Goal: Transaction & Acquisition: Purchase product/service

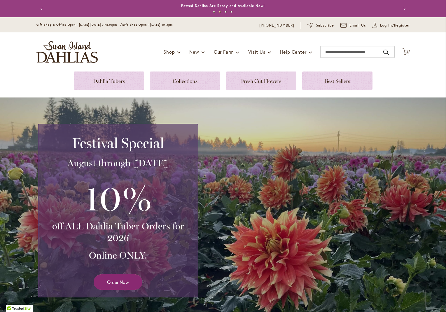
click at [114, 278] on link "Order Now" at bounding box center [118, 281] width 49 height 15
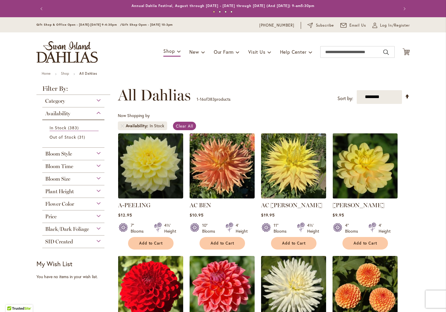
click at [97, 177] on div "Bloom Size" at bounding box center [73, 177] width 62 height 9
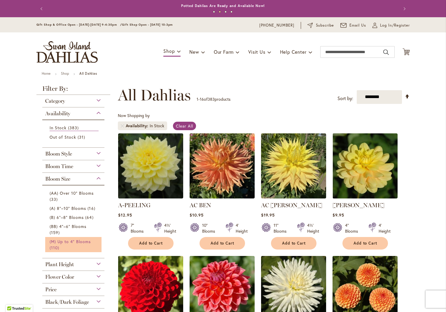
click at [64, 242] on span "(M) Up to 4" Blooms" at bounding box center [70, 242] width 41 height 6
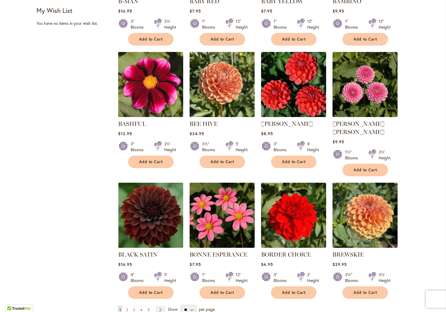
scroll to position [420, 0]
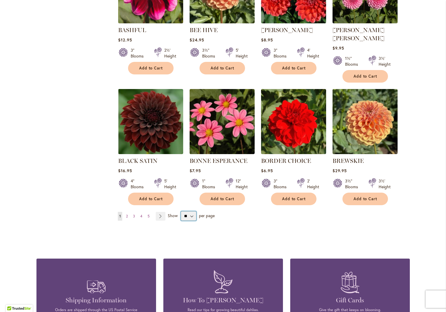
click at [190, 211] on select "** ** ** **" at bounding box center [188, 215] width 15 height 9
select select "**"
click at [181, 211] on select "** ** ** **" at bounding box center [188, 215] width 15 height 9
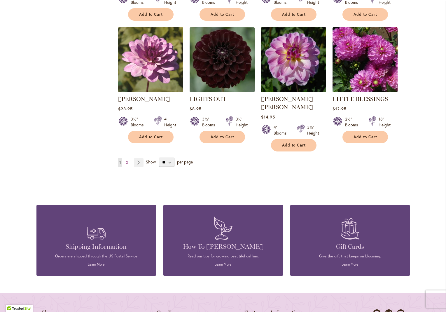
scroll to position [1910, 0]
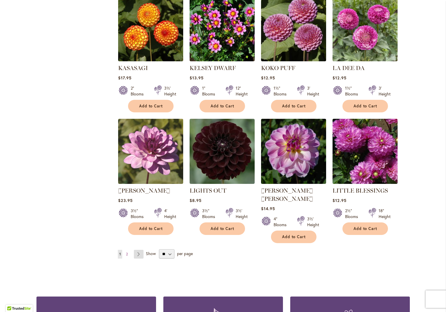
click at [136, 250] on link "Page Next" at bounding box center [139, 254] width 10 height 9
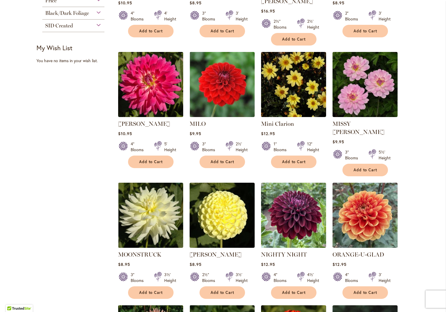
scroll to position [335, 0]
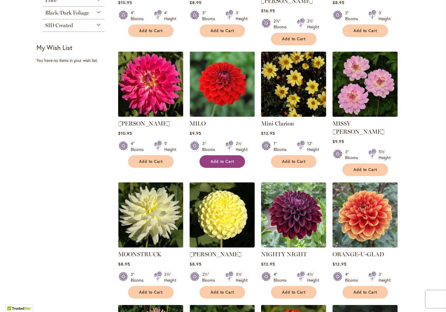
click at [221, 159] on span "Add to Cart" at bounding box center [223, 161] width 24 height 5
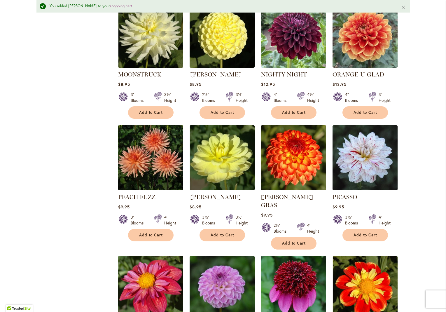
scroll to position [532, 0]
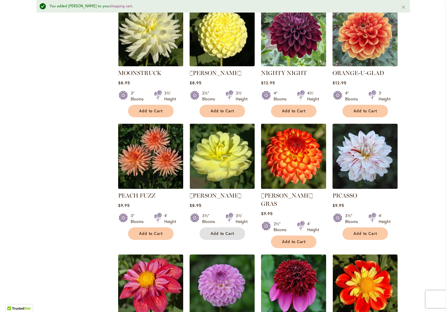
click at [223, 231] on span "Add to Cart" at bounding box center [223, 233] width 24 height 5
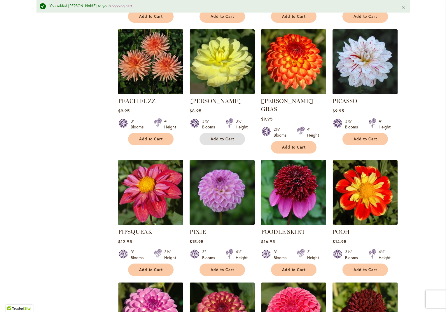
scroll to position [723, 0]
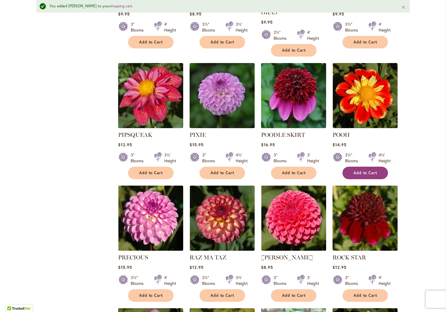
click at [359, 170] on span "Add to Cart" at bounding box center [366, 172] width 24 height 5
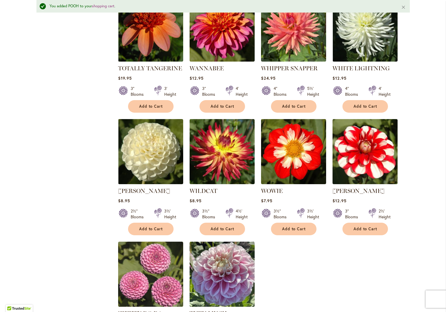
scroll to position [1280, 0]
click at [295, 226] on span "Add to Cart" at bounding box center [294, 228] width 24 height 5
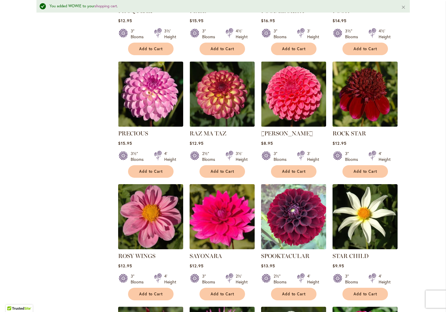
scroll to position [827, 0]
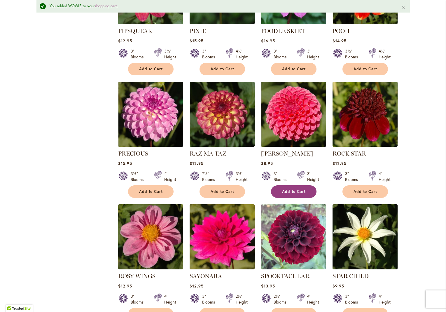
click at [292, 189] on span "Add to Cart" at bounding box center [294, 191] width 24 height 5
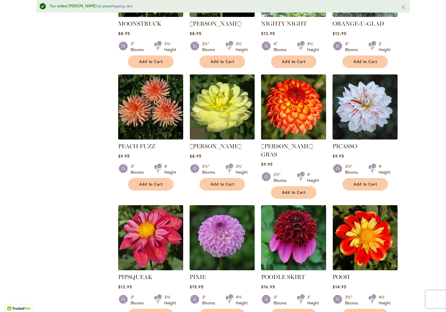
scroll to position [581, 0]
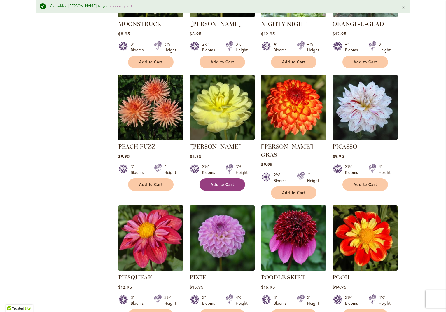
click at [221, 182] on span "Add to Cart" at bounding box center [223, 184] width 24 height 5
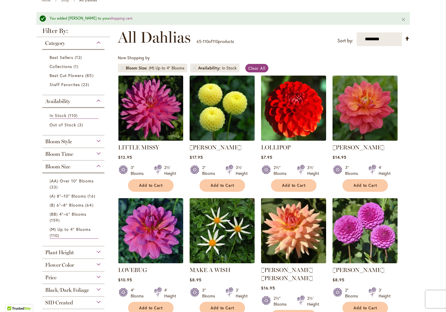
scroll to position [60, 0]
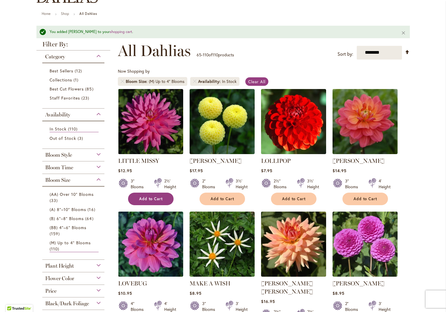
click at [146, 197] on span "Add to Cart" at bounding box center [151, 198] width 24 height 5
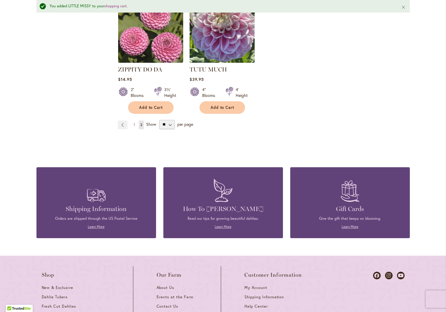
scroll to position [1523, 0]
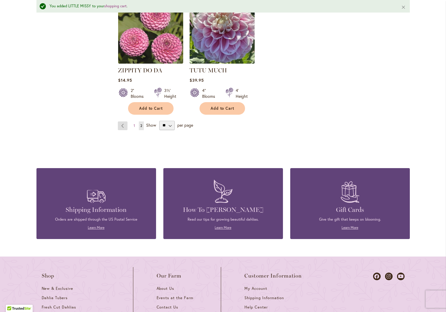
click at [120, 121] on link "Page Previous" at bounding box center [123, 125] width 10 height 9
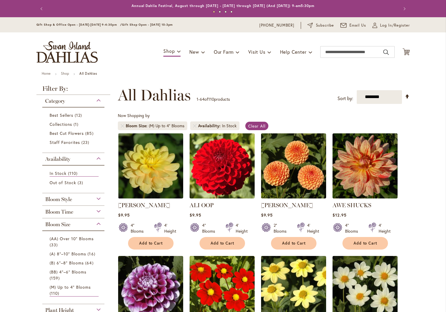
scroll to position [90, 0]
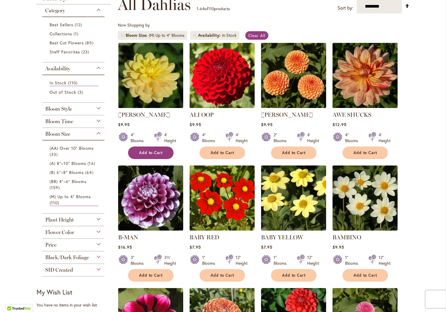
click at [148, 154] on span "Add to Cart" at bounding box center [151, 152] width 24 height 5
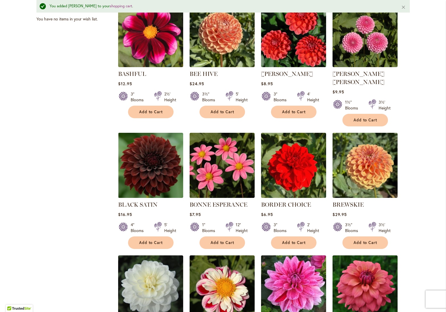
scroll to position [392, 0]
click at [292, 240] on span "Add to Cart" at bounding box center [294, 242] width 24 height 5
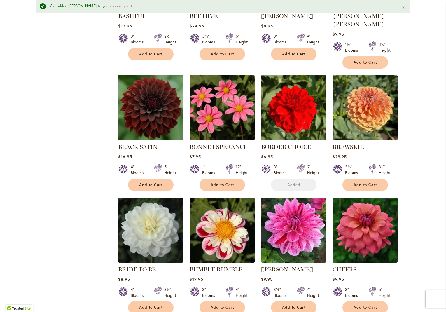
scroll to position [463, 0]
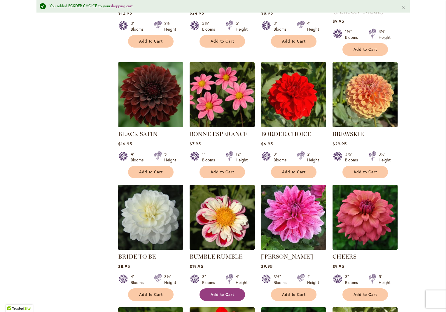
click at [214, 292] on span "Add to Cart" at bounding box center [223, 294] width 24 height 5
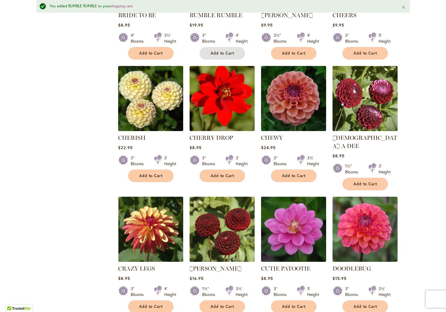
scroll to position [761, 0]
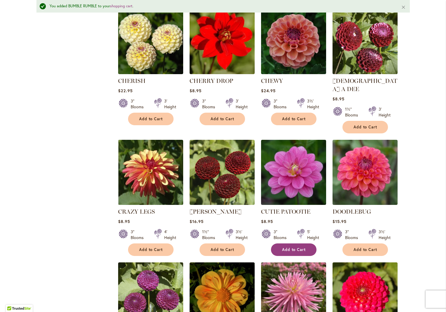
click at [293, 247] on span "Add to Cart" at bounding box center [294, 249] width 24 height 5
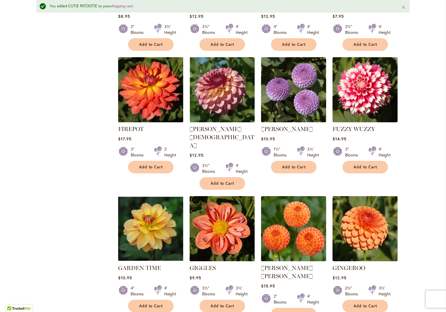
scroll to position [1155, 0]
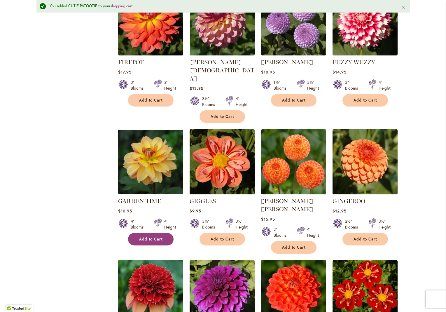
click at [153, 237] on span "Add to Cart" at bounding box center [151, 239] width 24 height 5
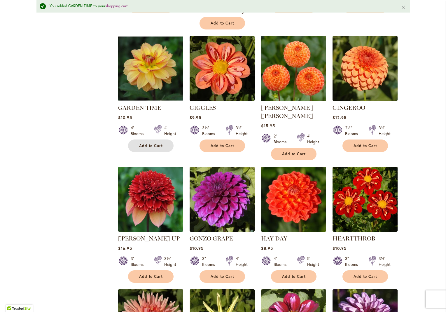
scroll to position [1266, 0]
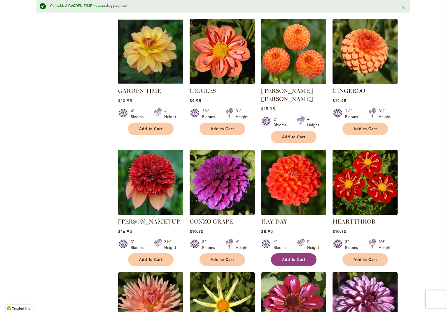
click at [292, 257] on span "Add to Cart" at bounding box center [294, 259] width 24 height 5
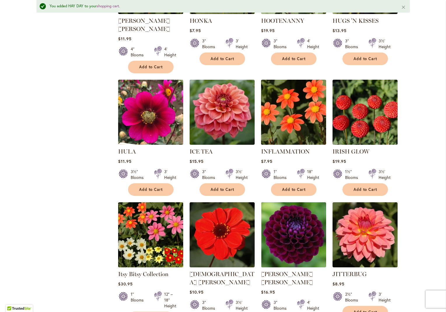
scroll to position [1623, 0]
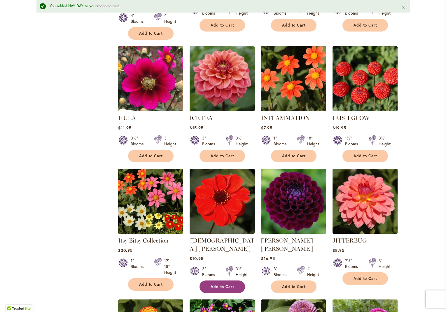
click at [217, 284] on span "Add to Cart" at bounding box center [223, 286] width 24 height 5
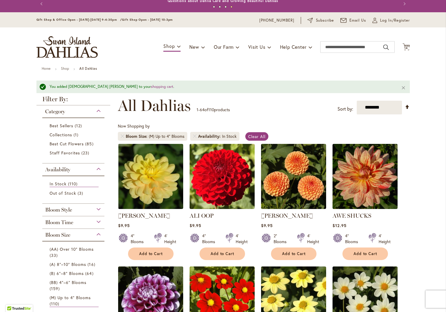
scroll to position [0, 0]
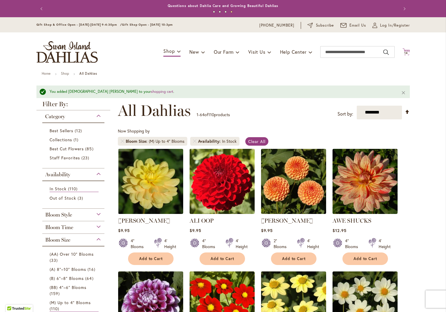
click at [403, 49] on icon "Cart .cls-1 { fill: #231f20; }" at bounding box center [406, 51] width 7 height 7
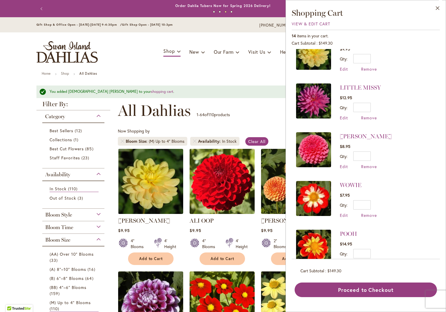
scroll to position [318, 0]
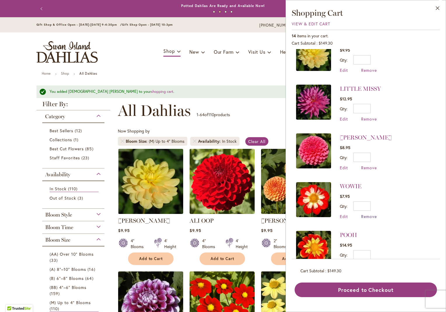
click at [371, 214] on span "Remove" at bounding box center [369, 217] width 16 height 6
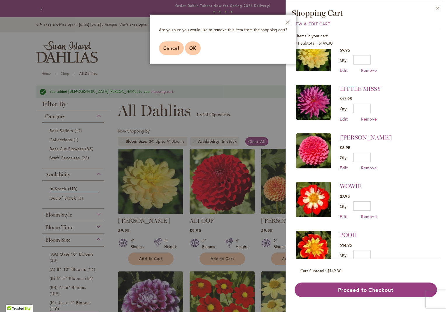
click at [194, 49] on span "OK" at bounding box center [192, 48] width 7 height 6
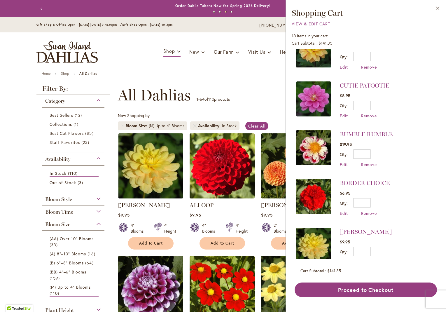
scroll to position [125, 0]
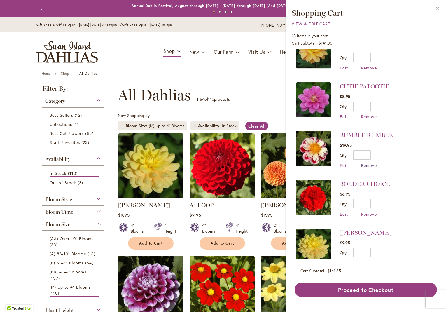
click at [368, 163] on span "Remove" at bounding box center [369, 166] width 16 height 6
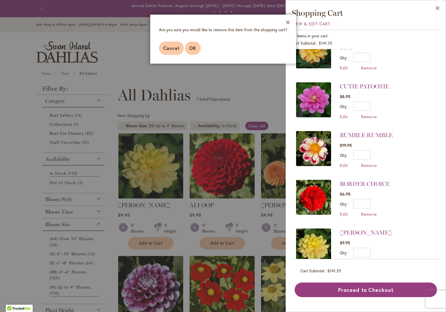
click at [191, 47] on span "OK" at bounding box center [192, 48] width 7 height 6
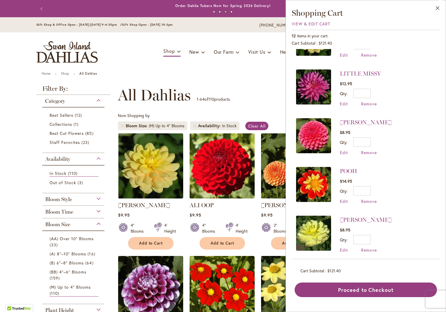
scroll to position [324, 0]
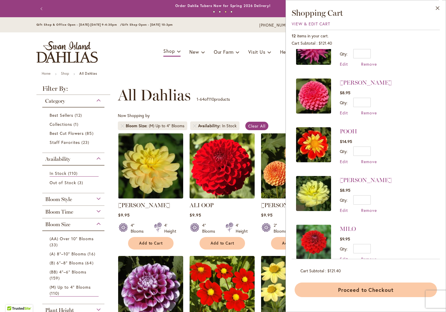
click at [357, 288] on button "Proceed to Checkout" at bounding box center [366, 289] width 142 height 15
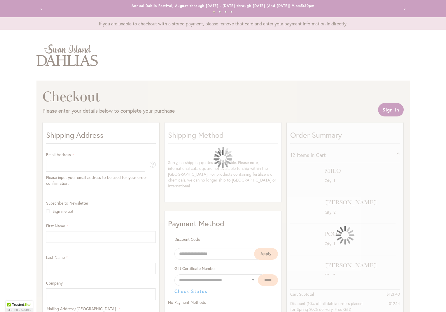
select select "**"
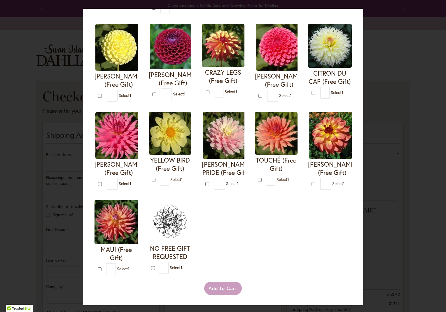
scroll to position [162, 0]
type input "*"
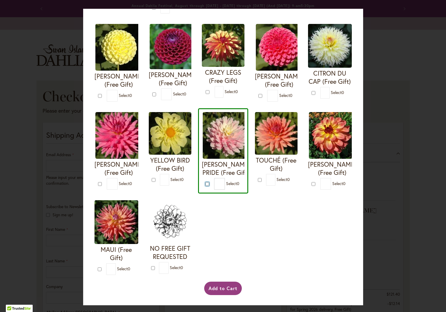
scroll to position [210, 0]
click at [223, 287] on button "Add to Cart" at bounding box center [223, 288] width 38 height 13
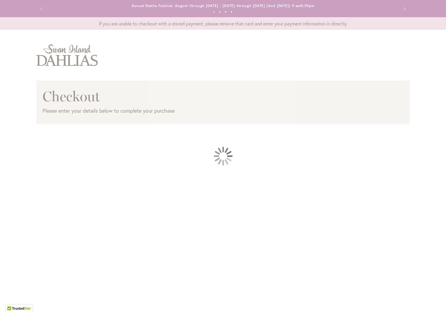
select select "**"
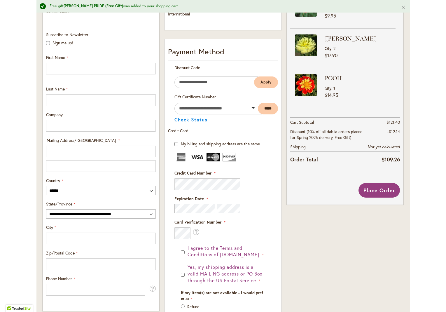
scroll to position [78, 0]
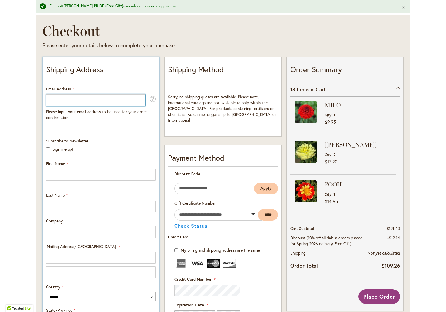
click at [66, 97] on input "Email Address" at bounding box center [95, 100] width 99 height 12
type input "**********"
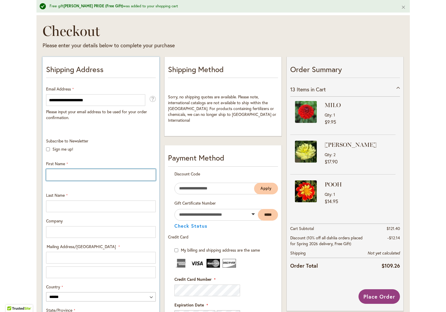
click at [60, 170] on input "First Name" at bounding box center [101, 175] width 110 height 12
type input "*****"
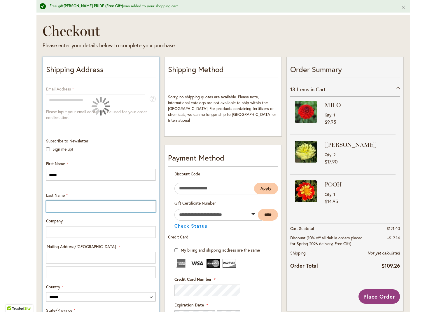
type input "**********"
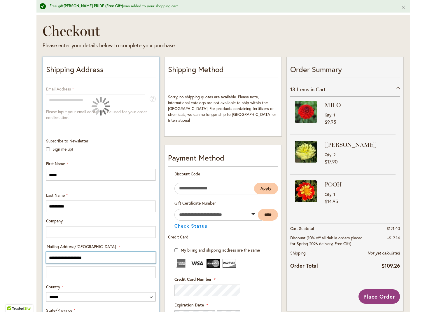
type input "**"
select select "**"
type input "******"
type input "*****"
type input "**********"
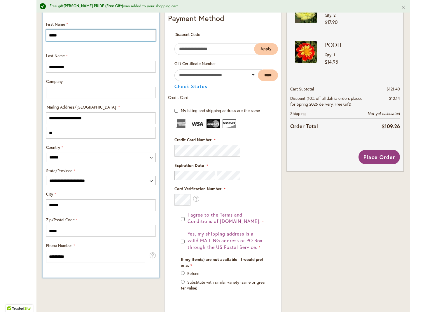
scroll to position [220, 0]
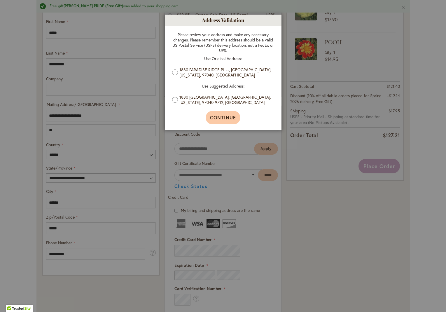
click at [219, 114] on button "Continue" at bounding box center [223, 117] width 35 height 13
type input "**********"
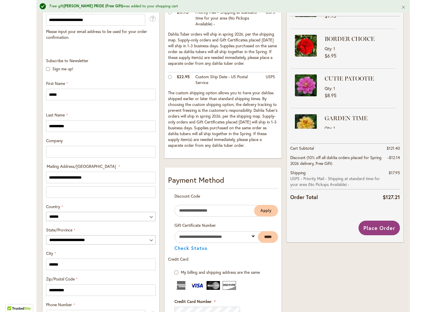
scroll to position [159, 0]
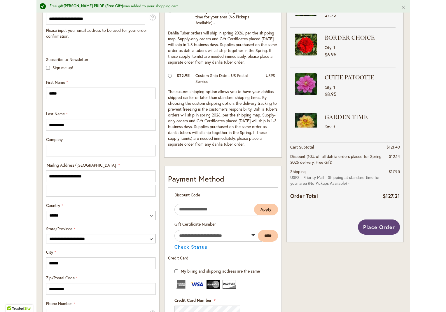
click at [376, 227] on span "Place Order" at bounding box center [379, 227] width 32 height 7
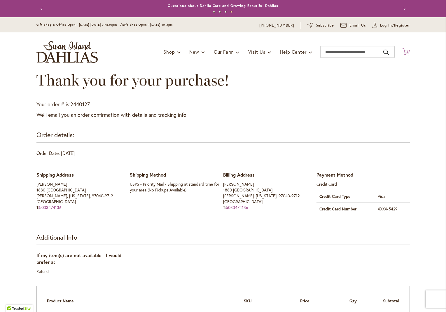
click at [406, 50] on icon "Cart .cls-1 { fill: #231f20; }" at bounding box center [406, 51] width 7 height 7
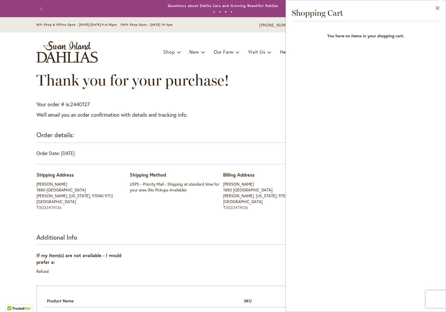
click at [271, 85] on div "Thank you for your purchase!" at bounding box center [223, 85] width 374 height 29
